Goal: Task Accomplishment & Management: Manage account settings

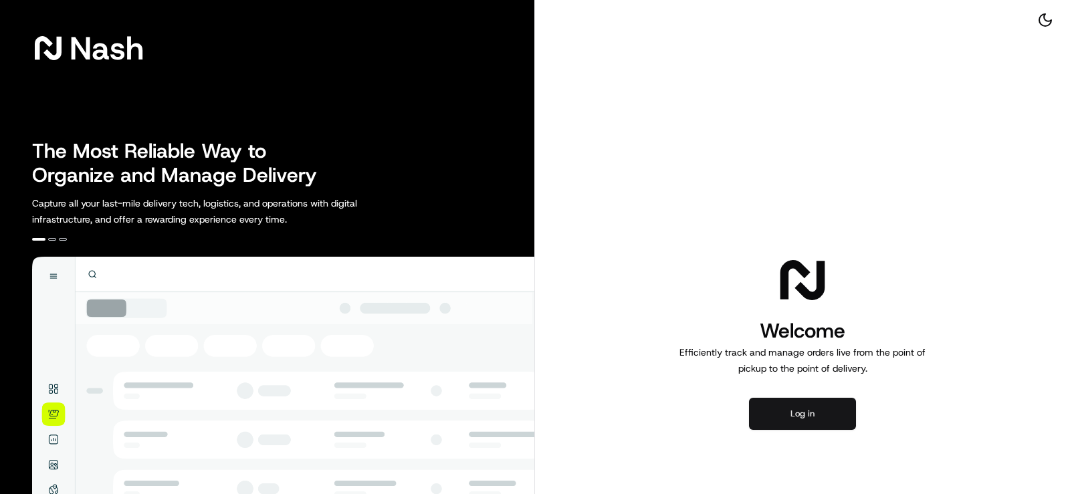
click at [812, 416] on button "Log in" at bounding box center [802, 414] width 107 height 32
